Goal: Task Accomplishment & Management: Complete application form

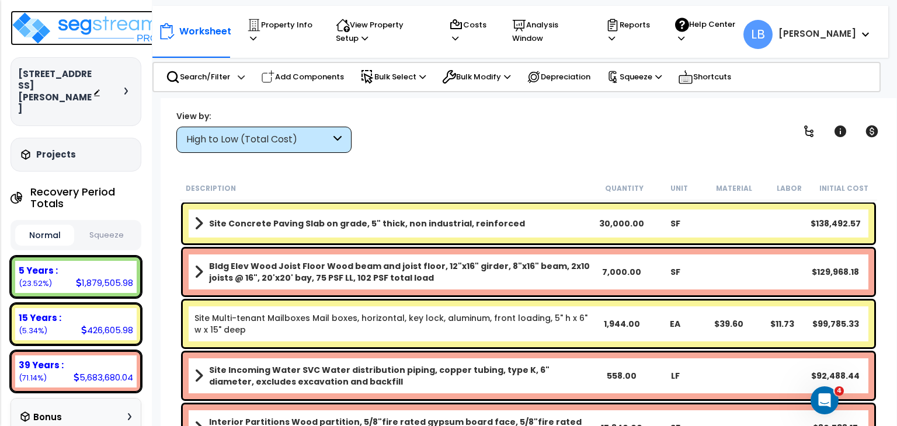
click at [94, 24] on img at bounding box center [87, 28] width 152 height 35
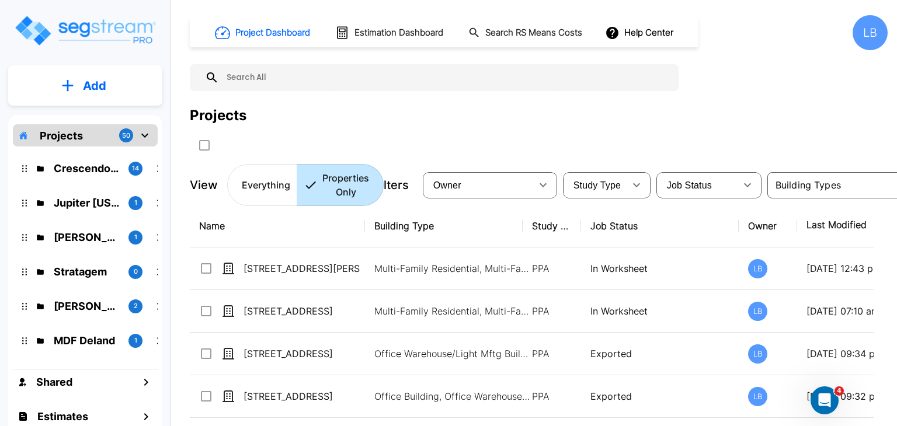
click at [90, 86] on p "Add" at bounding box center [94, 86] width 23 height 18
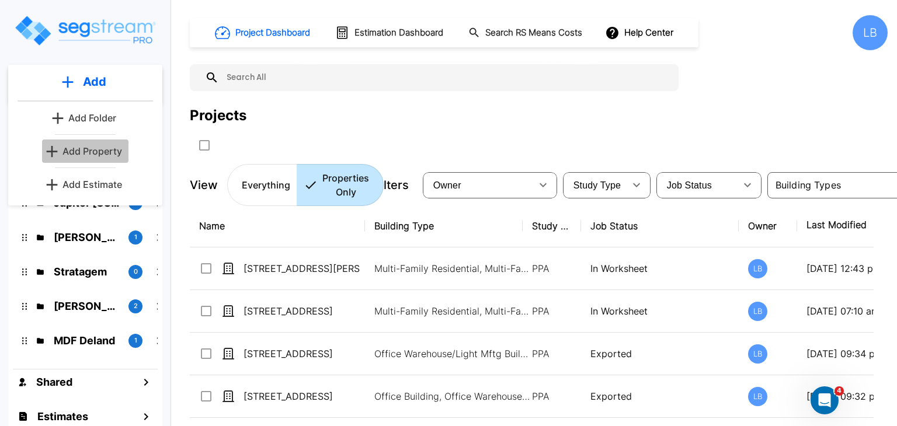
click at [114, 148] on p "Add Property" at bounding box center [92, 151] width 60 height 14
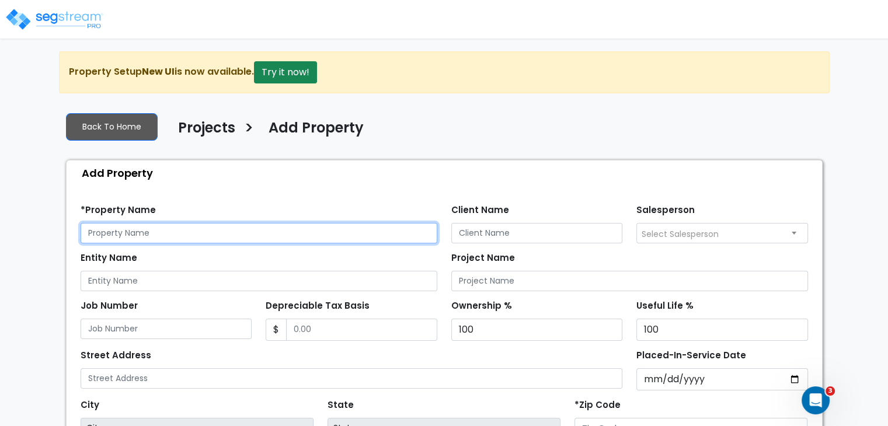
click at [179, 230] on input "text" at bounding box center [259, 233] width 357 height 20
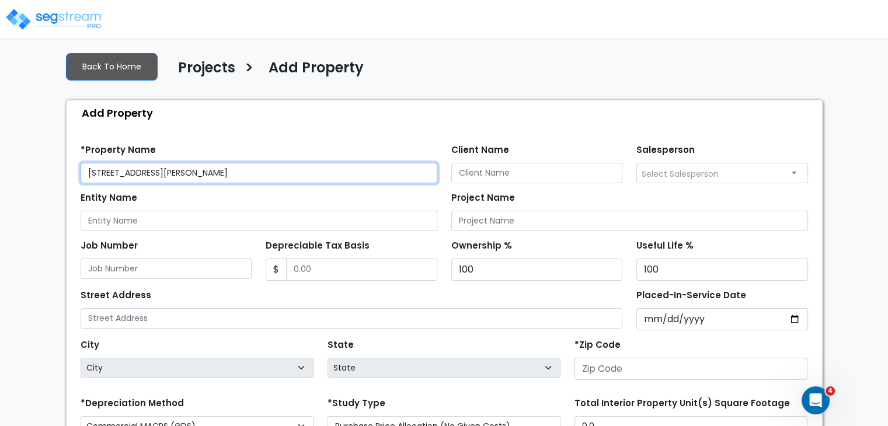
scroll to position [61, 0]
type input "101 S Allen Genoa Road"
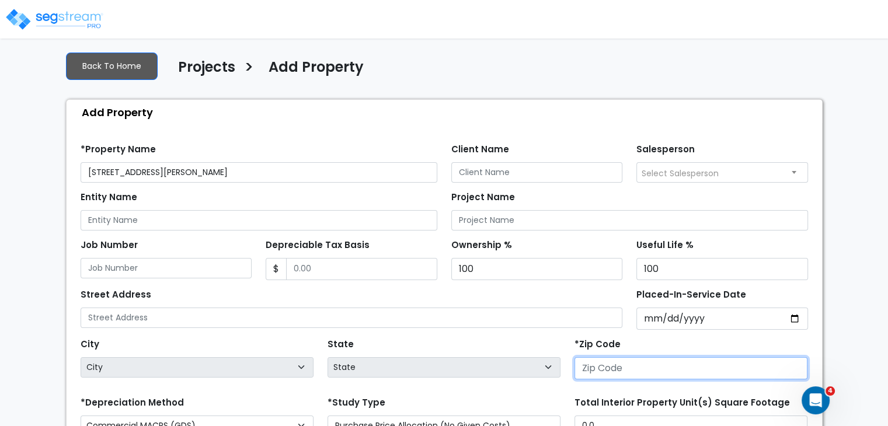
click at [612, 365] on input "number" at bounding box center [690, 368] width 233 height 22
type input "77"
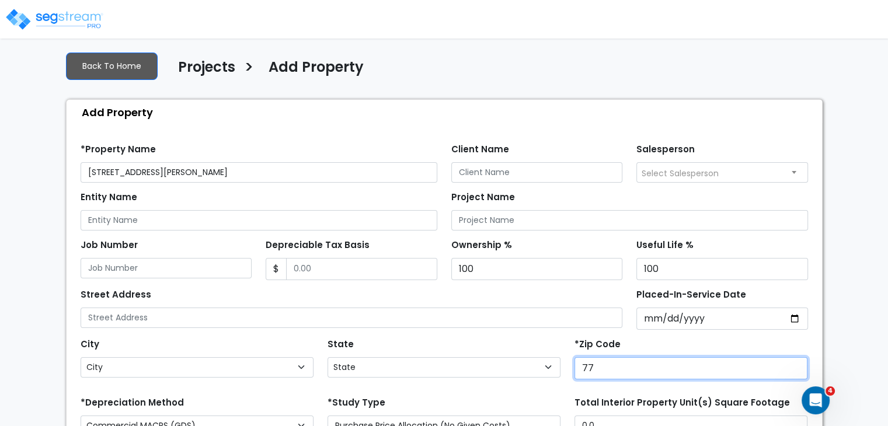
select select "TX"
type input "77587"
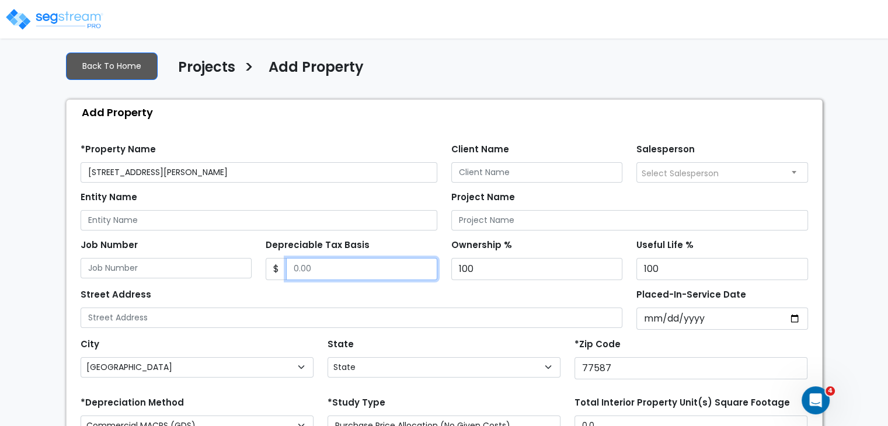
click at [336, 268] on input "Depreciable Tax Basis" at bounding box center [361, 269] width 151 height 22
type input "6,041,957"
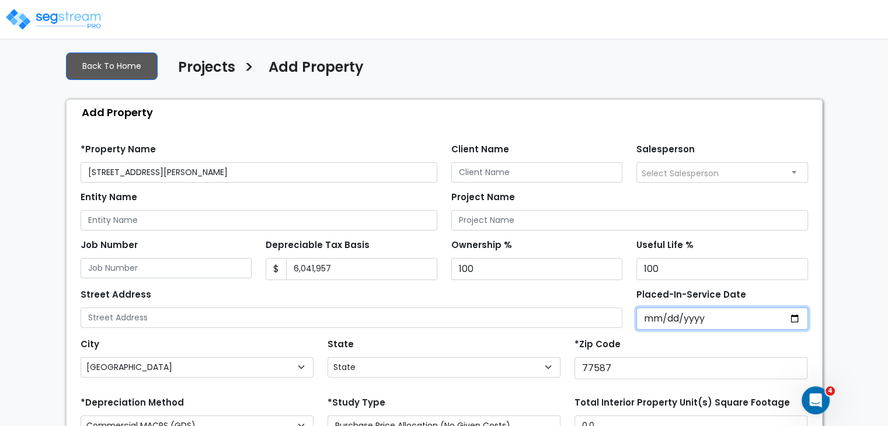
click at [653, 321] on input "Placed-In-Service Date" at bounding box center [722, 319] width 172 height 22
type input "0002-07-14"
select select "2"
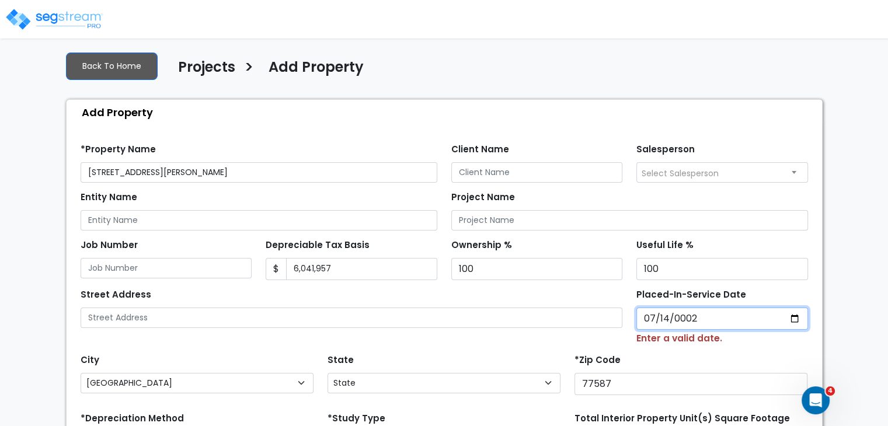
type input "0020-07-14"
select select "20"
type input "2024-07-14"
select select "2024"
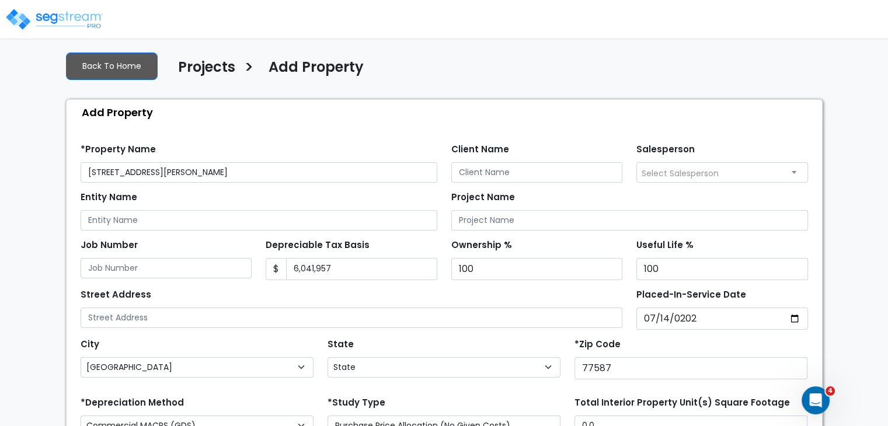
click at [595, 297] on div "Street Address" at bounding box center [352, 307] width 542 height 42
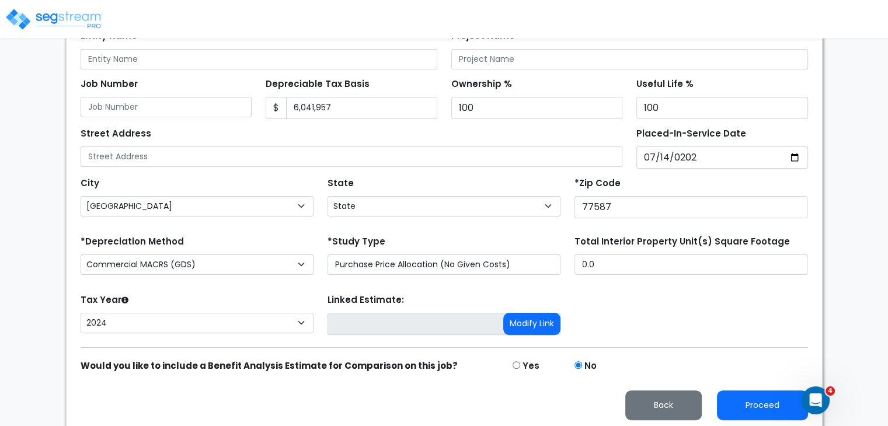
scroll to position [224, 0]
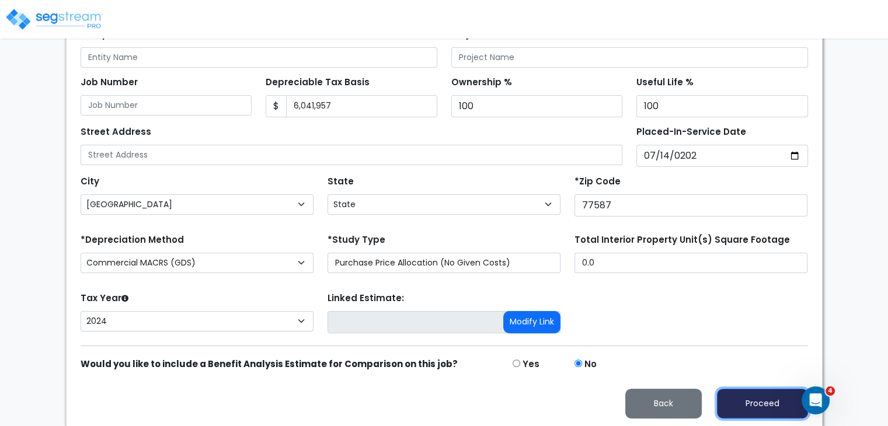
click at [749, 398] on button "Proceed" at bounding box center [762, 404] width 91 height 30
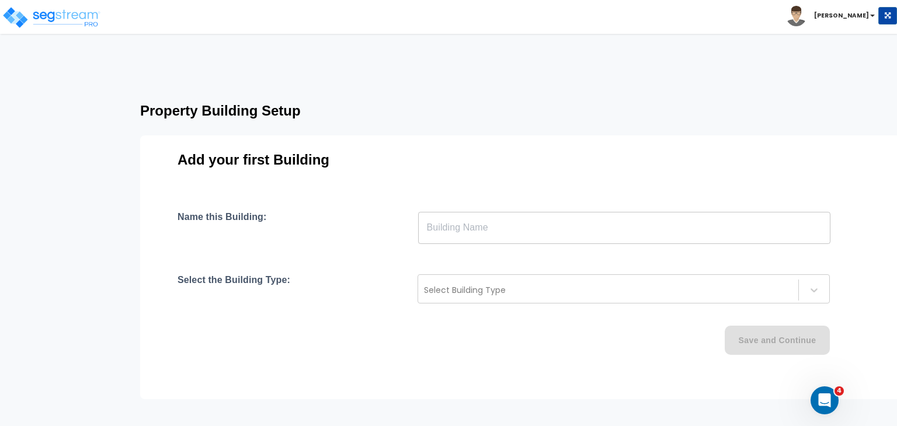
click at [471, 232] on input "text" at bounding box center [624, 227] width 412 height 33
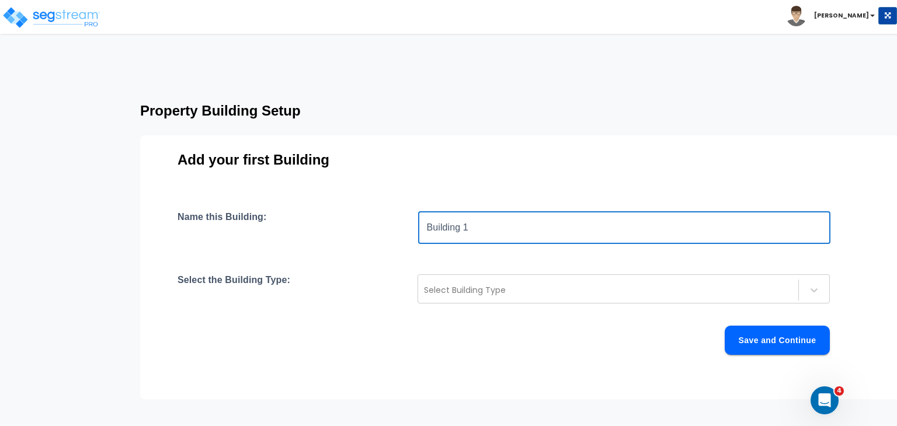
type input "Building 1"
